Goal: Task Accomplishment & Management: Complete application form

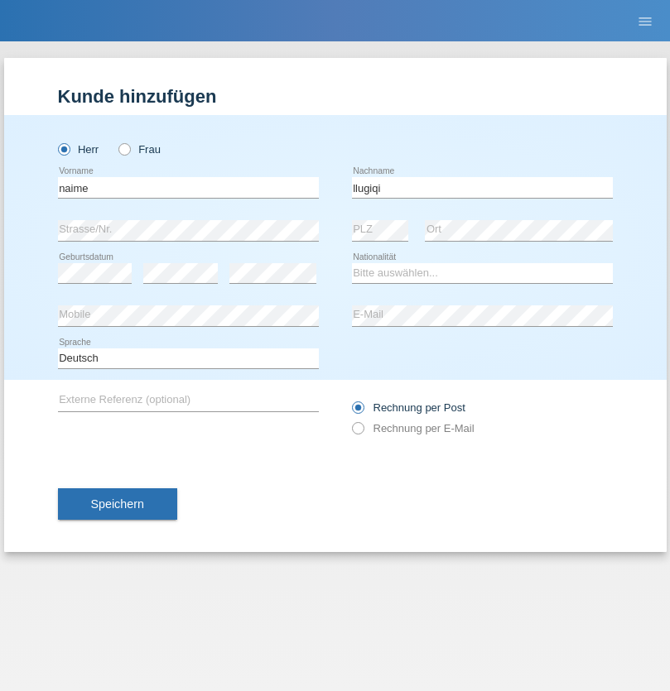
type input "llugiqi"
select select "CH"
radio input "true"
click at [188, 187] on input "text" at bounding box center [188, 187] width 261 height 21
type input "Shaban"
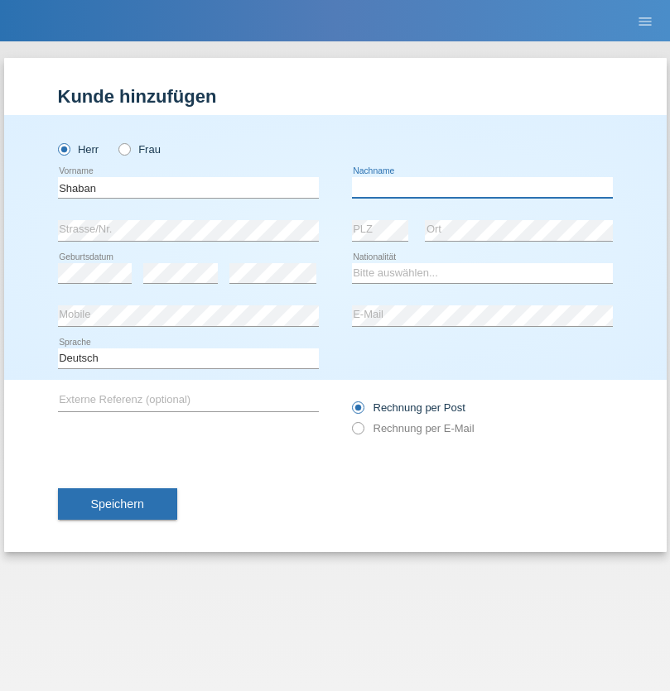
click at [482, 187] on input "text" at bounding box center [482, 187] width 261 height 21
type input "llugiqi"
select select "CH"
radio input "true"
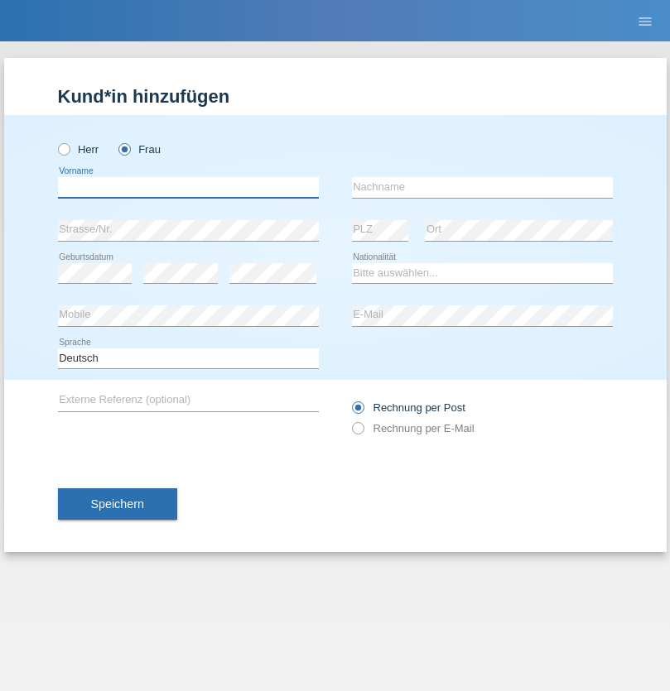
click at [188, 187] on input "text" at bounding box center [188, 187] width 261 height 21
type input "[PERSON_NAME]"
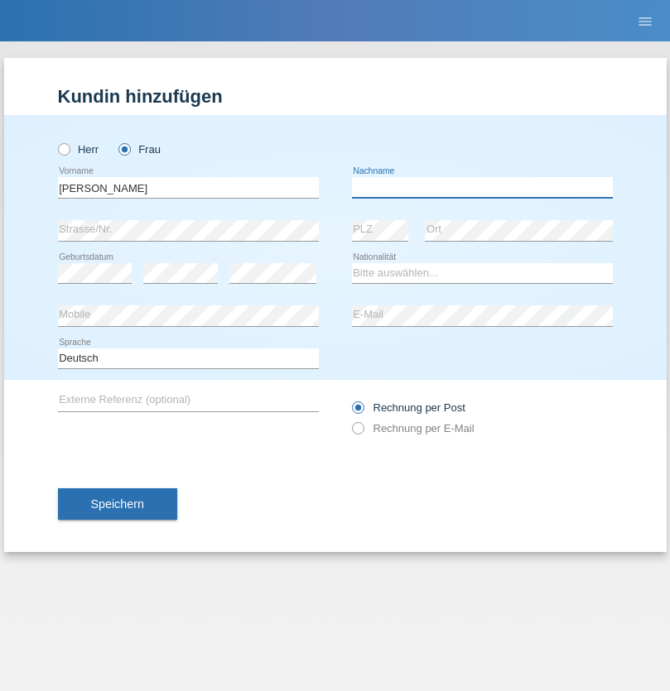
click at [482, 187] on input "text" at bounding box center [482, 187] width 261 height 21
type input "Patera"
select select "CH"
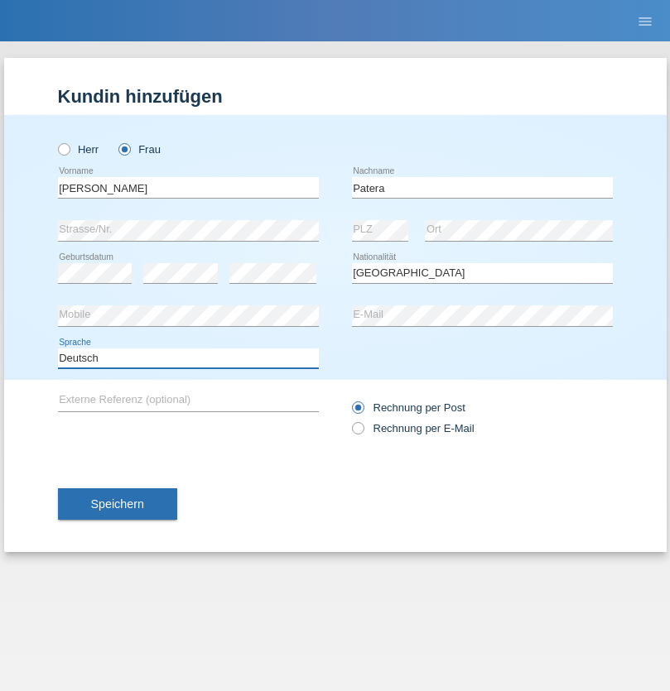
select select "en"
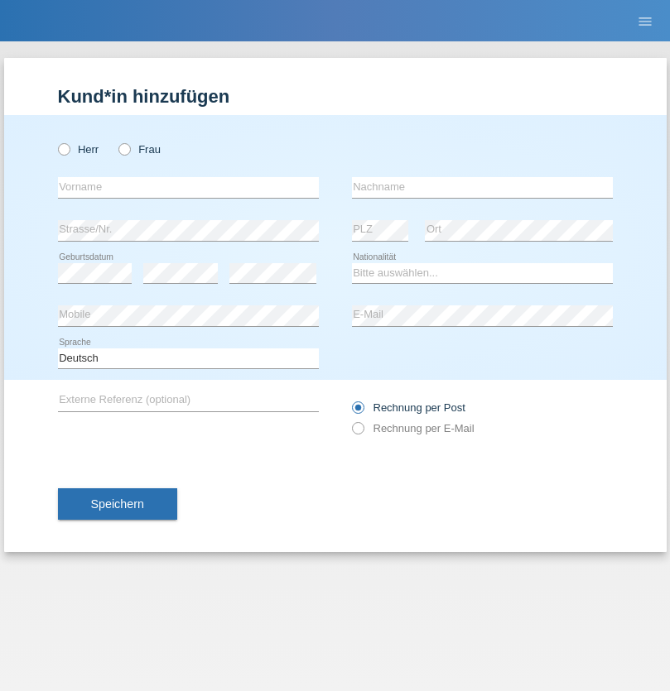
radio input "true"
click at [188, 187] on input "text" at bounding box center [188, 187] width 261 height 21
type input "Champing"
click at [482, 187] on input "text" at bounding box center [482, 187] width 261 height 21
type input "Malonga"
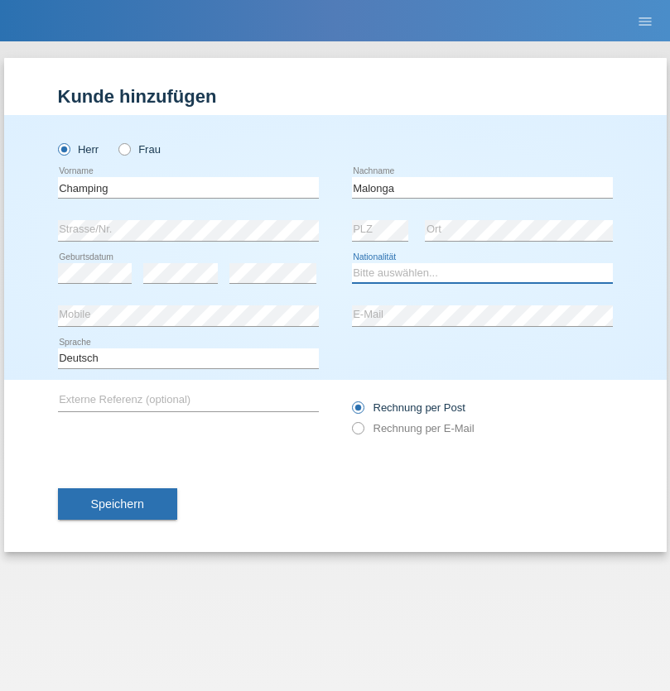
select select "CH"
radio input "true"
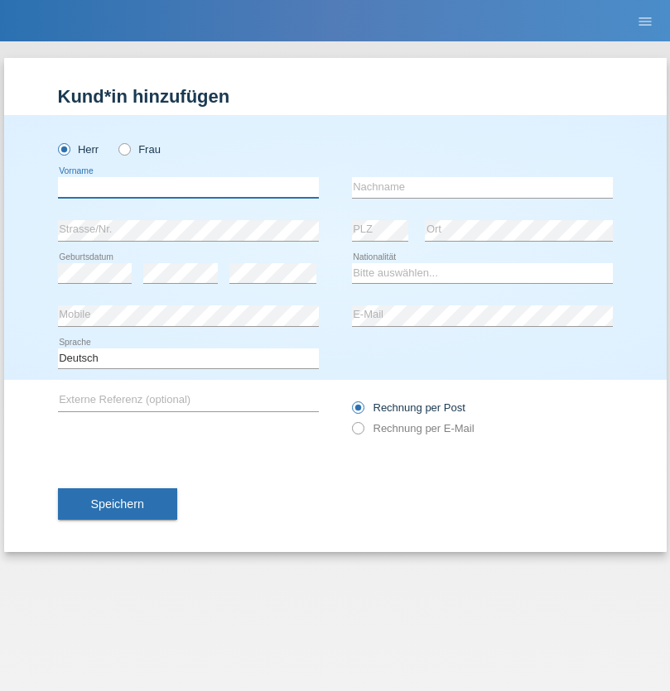
click at [188, 187] on input "text" at bounding box center [188, 187] width 261 height 21
type input "Djordjevic"
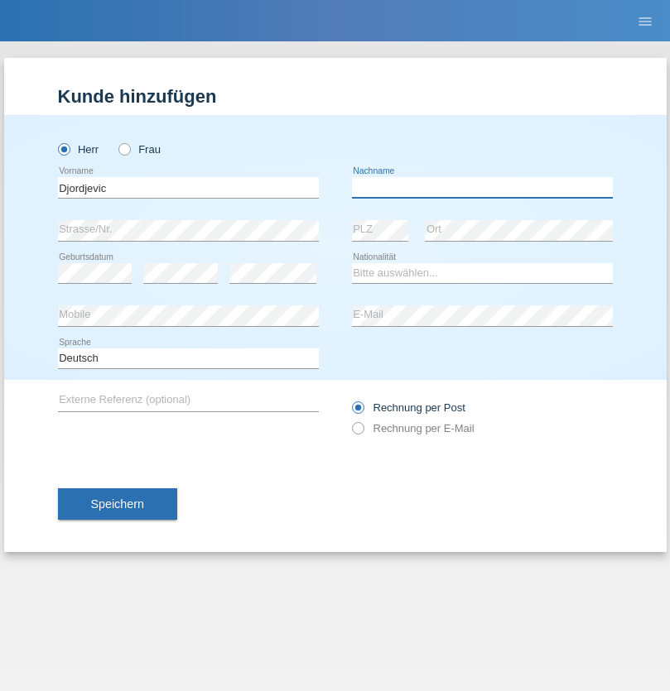
click at [482, 187] on input "text" at bounding box center [482, 187] width 261 height 21
type input "Radosav"
select select "RS"
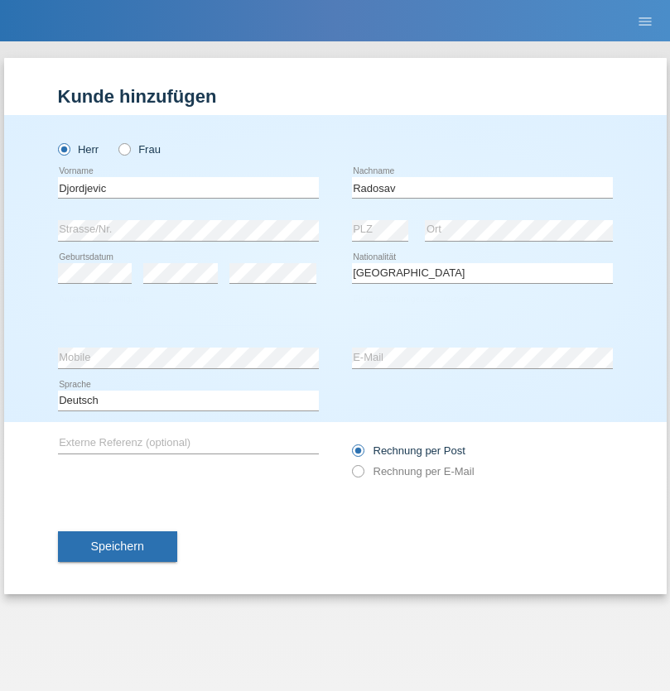
select select "C"
select select "10"
select select "03"
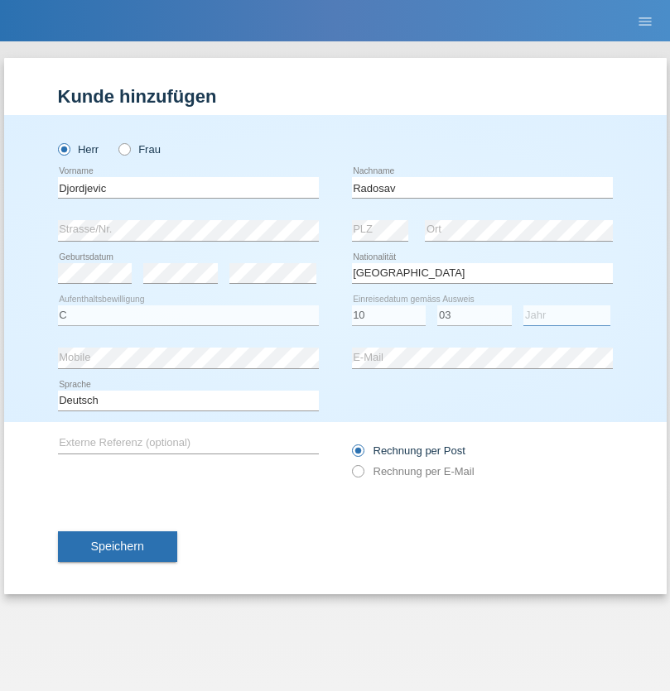
select select "1989"
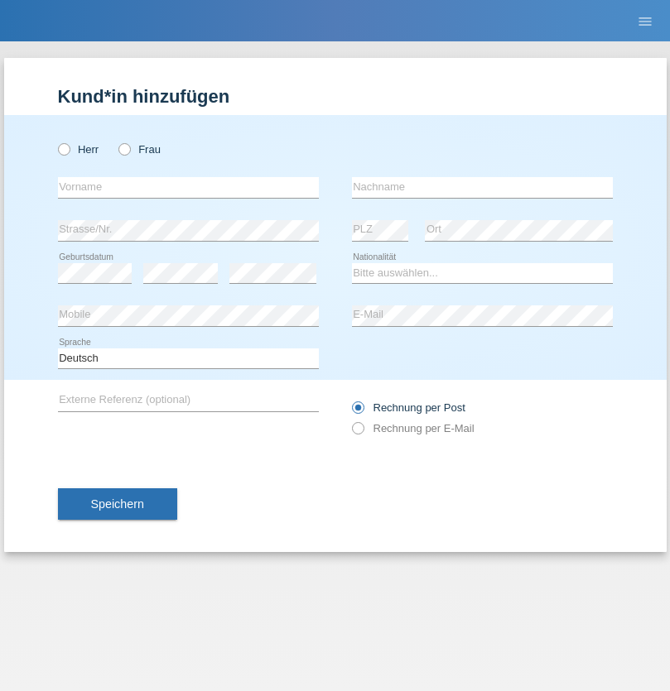
radio input "true"
click at [188, 187] on input "text" at bounding box center [188, 187] width 261 height 21
type input "[PERSON_NAME]"
click at [482, 187] on input "text" at bounding box center [482, 187] width 261 height 21
type input "Sakhi"
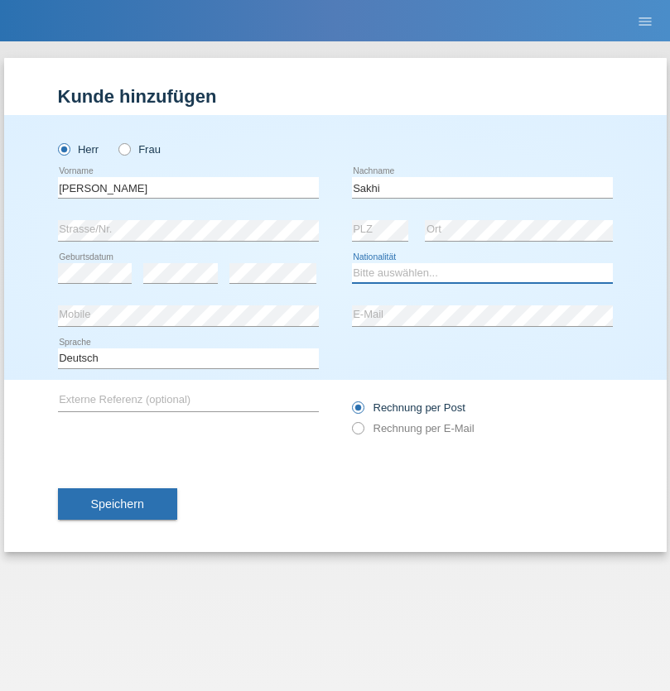
select select "IT"
select select "C"
select select "24"
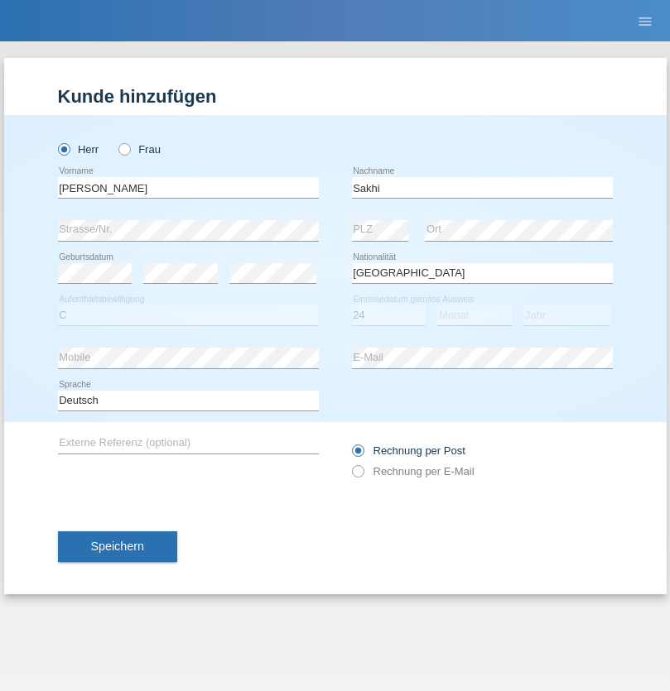
select select "10"
select select "2021"
